Goal: Browse casually

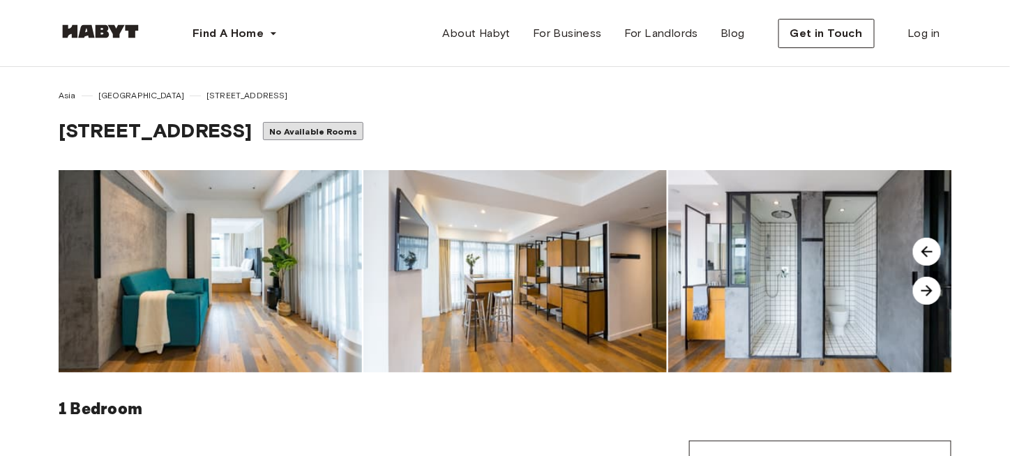
click at [925, 295] on img at bounding box center [927, 291] width 28 height 28
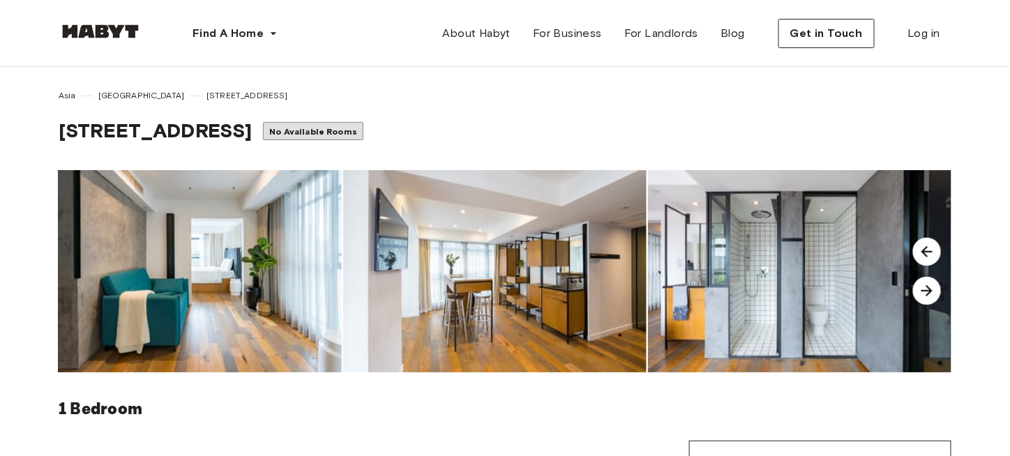
click at [922, 292] on img at bounding box center [927, 291] width 28 height 28
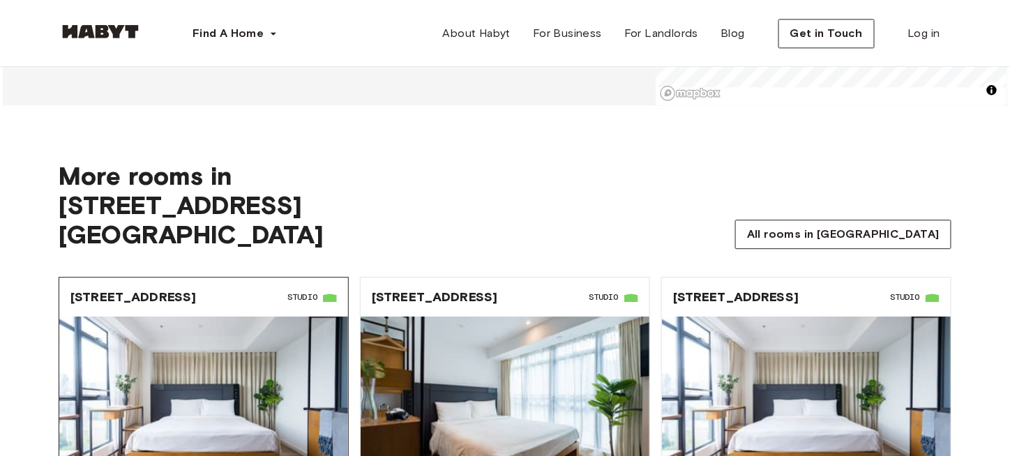
scroll to position [1325, 0]
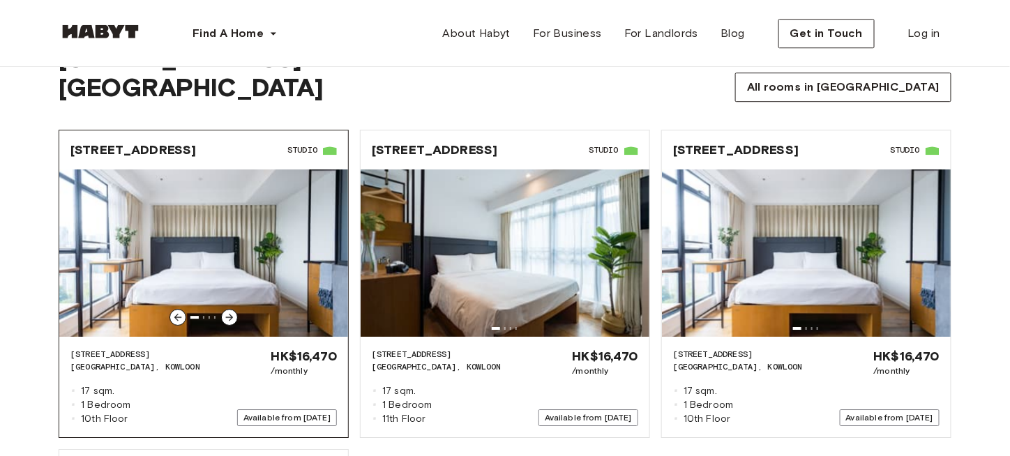
click at [232, 314] on icon at bounding box center [230, 318] width 8 height 8
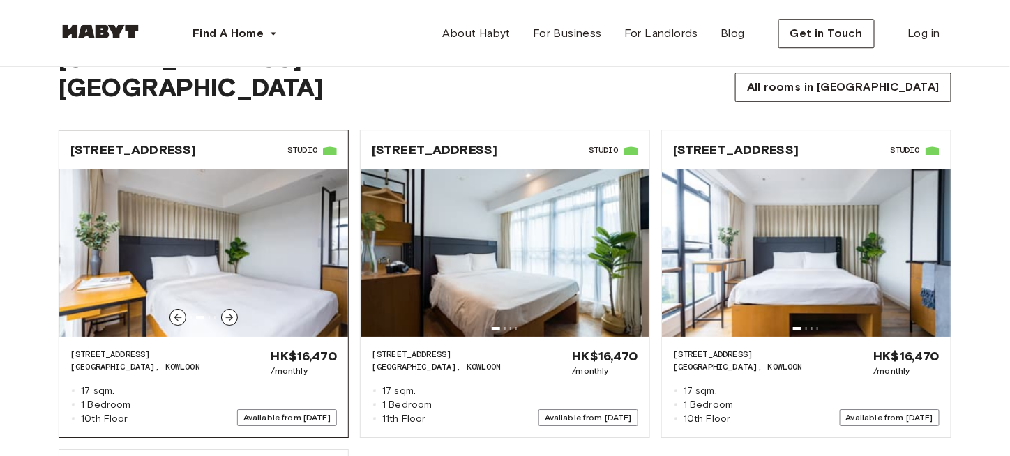
click at [232, 314] on icon at bounding box center [230, 318] width 8 height 8
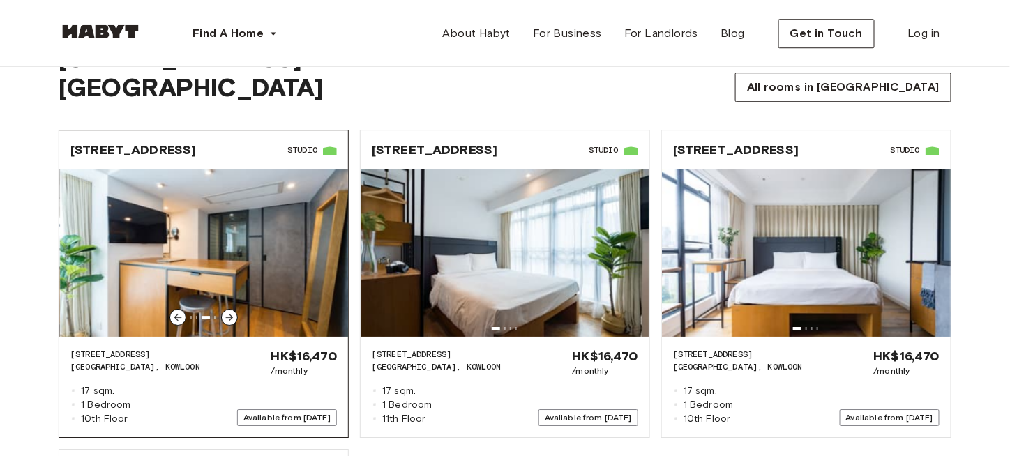
click at [232, 314] on icon at bounding box center [230, 318] width 8 height 8
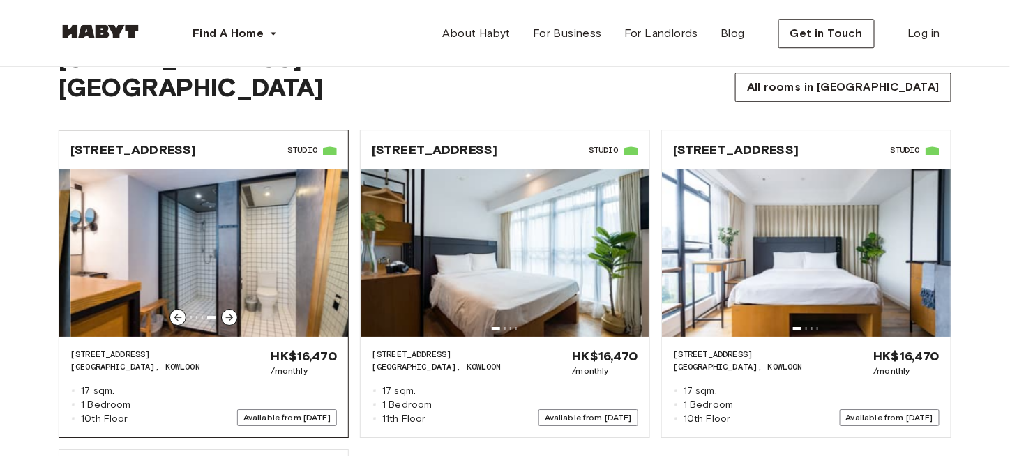
click at [232, 314] on icon at bounding box center [230, 318] width 8 height 8
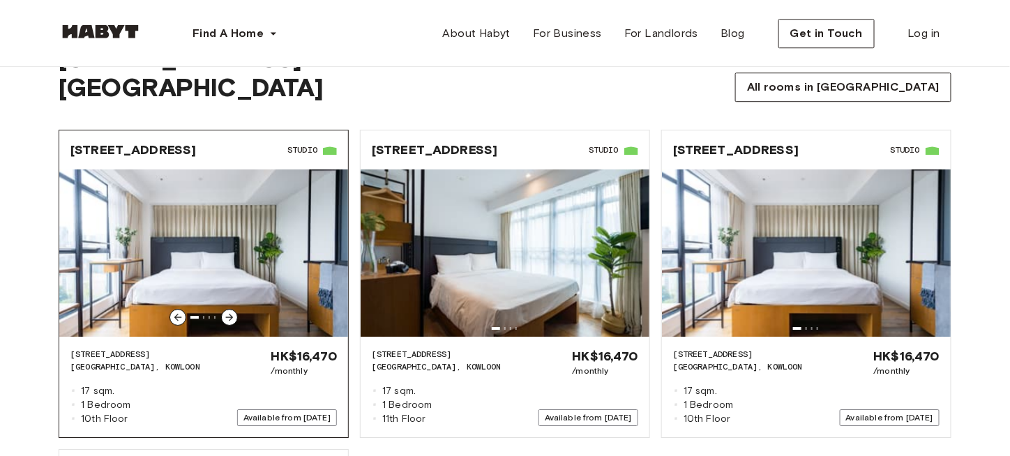
click at [181, 312] on icon at bounding box center [177, 317] width 11 height 11
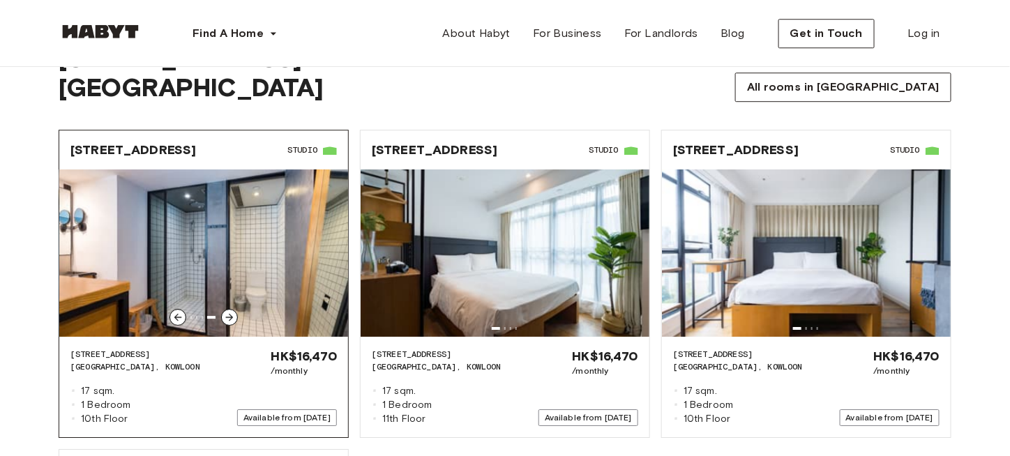
click at [224, 312] on icon at bounding box center [229, 317] width 11 height 11
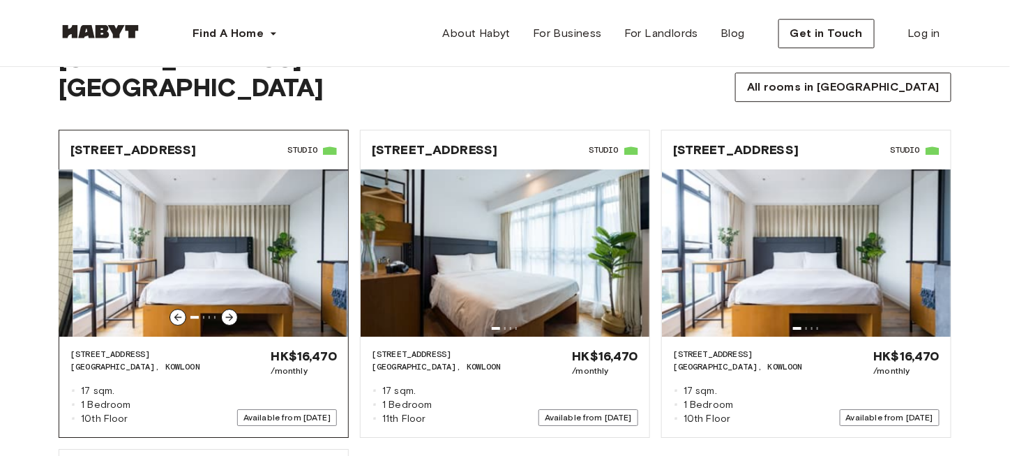
click at [224, 312] on icon at bounding box center [229, 317] width 11 height 11
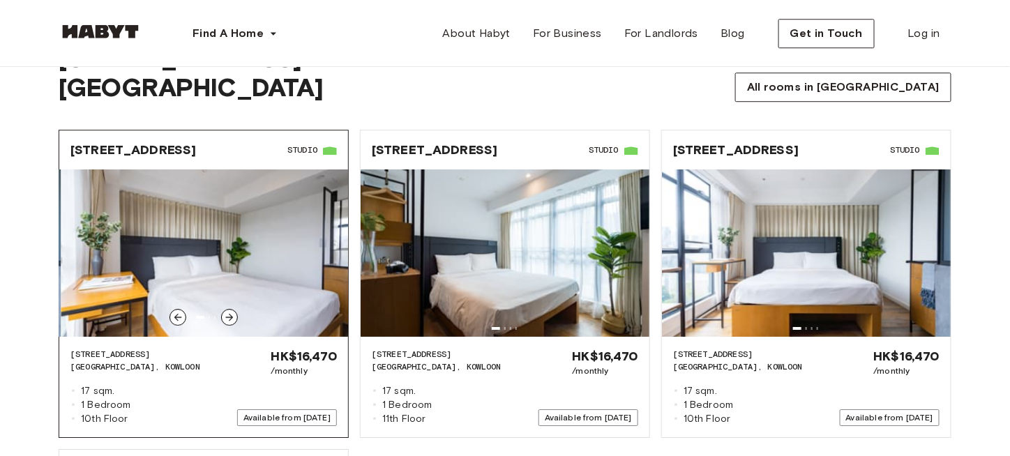
click at [224, 312] on icon at bounding box center [229, 317] width 11 height 11
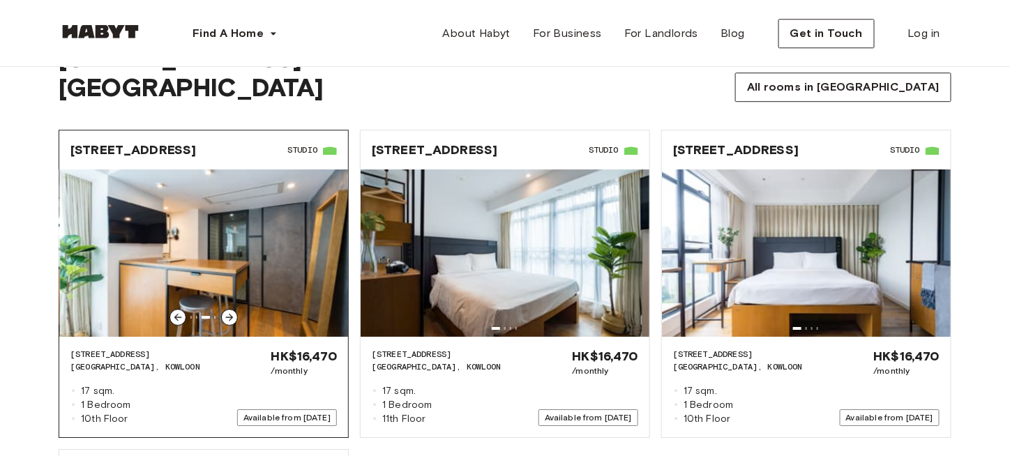
click at [224, 312] on icon at bounding box center [229, 317] width 11 height 11
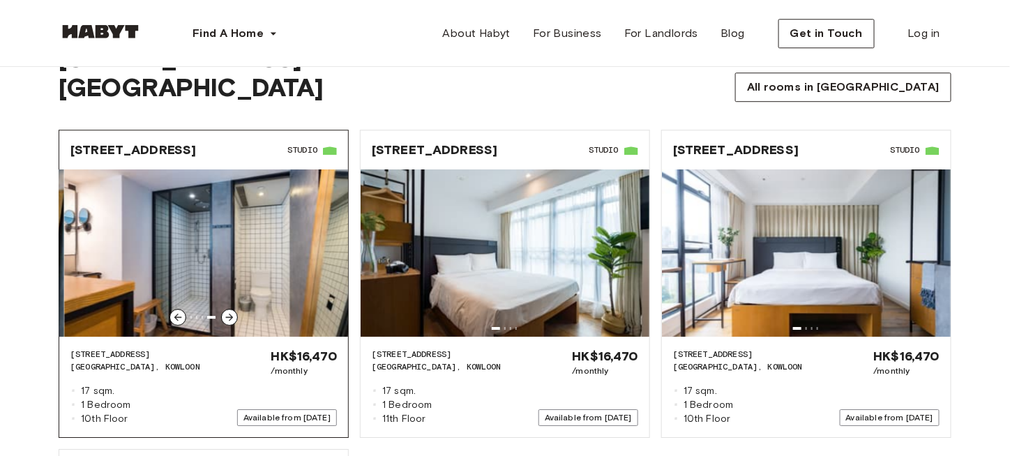
click at [224, 312] on icon at bounding box center [229, 317] width 11 height 11
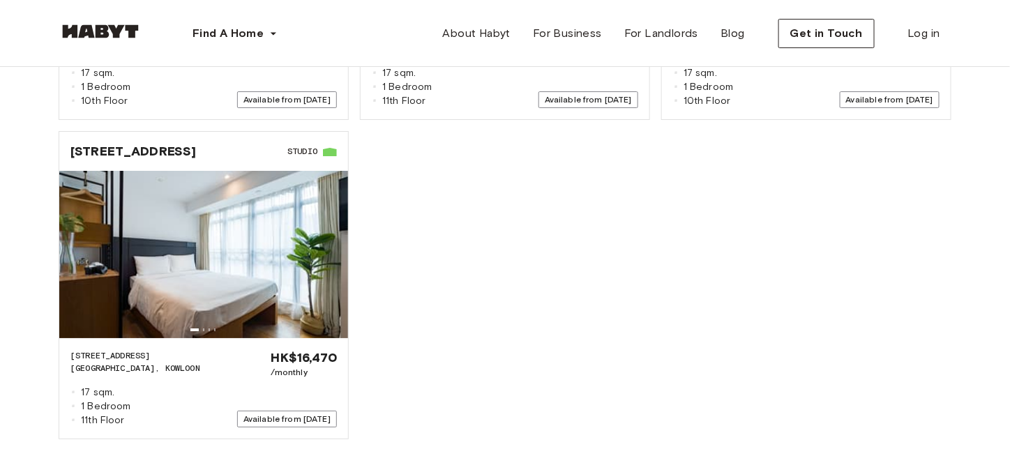
scroll to position [1744, 0]
